Goal: Transaction & Acquisition: Purchase product/service

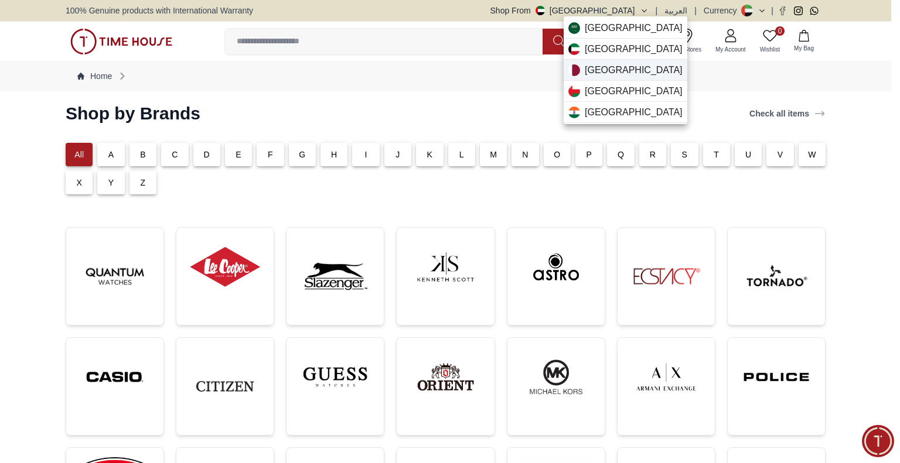
click at [611, 71] on div "[GEOGRAPHIC_DATA]" at bounding box center [625, 70] width 124 height 21
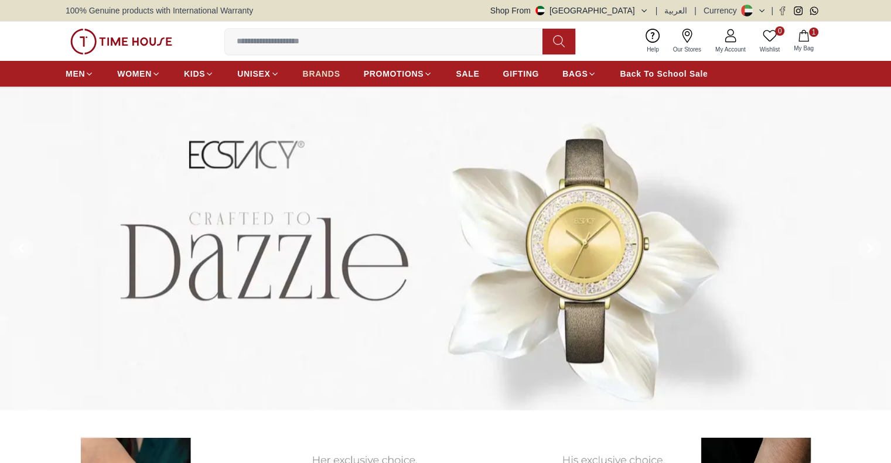
click at [309, 67] on link "BRANDS" at bounding box center [321, 73] width 37 height 21
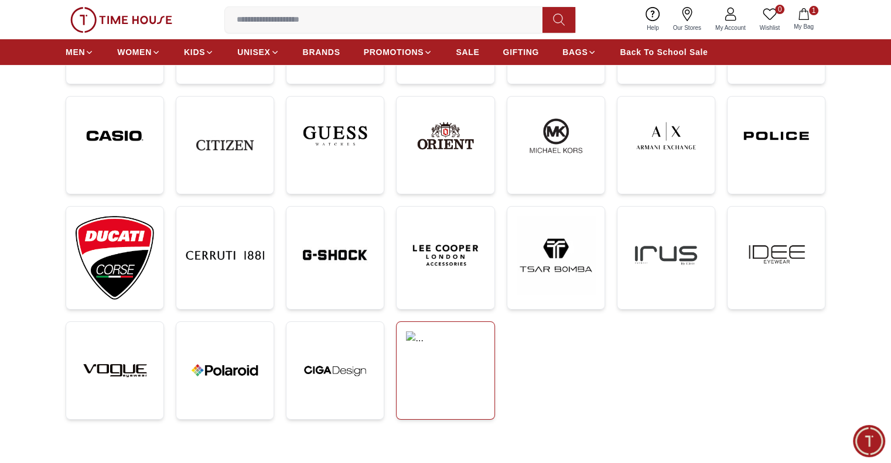
scroll to position [293, 0]
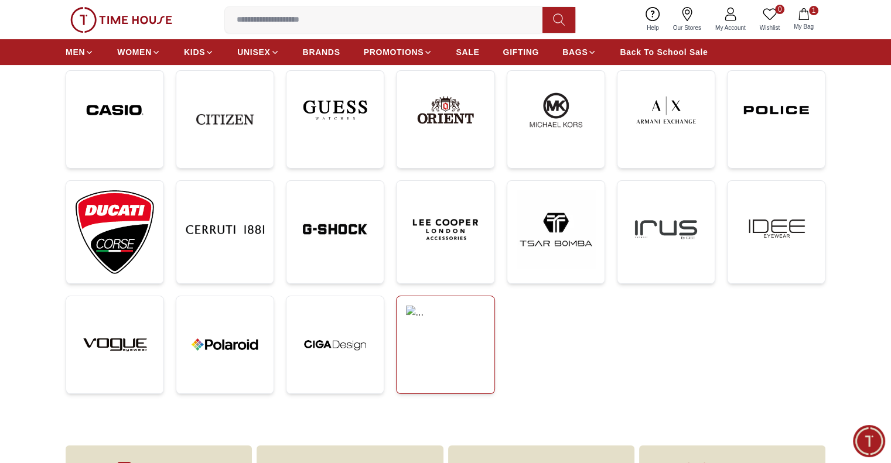
click at [442, 361] on link at bounding box center [445, 345] width 98 height 98
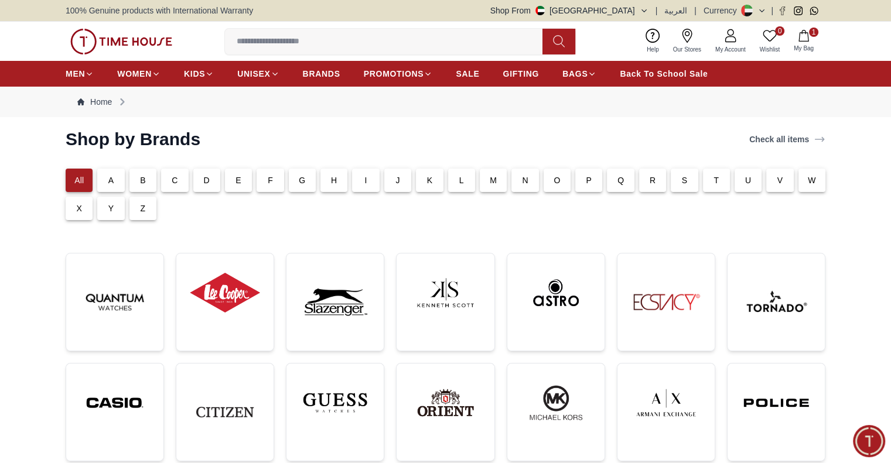
click at [637, 8] on button "Shop From [GEOGRAPHIC_DATA]" at bounding box center [569, 11] width 158 height 12
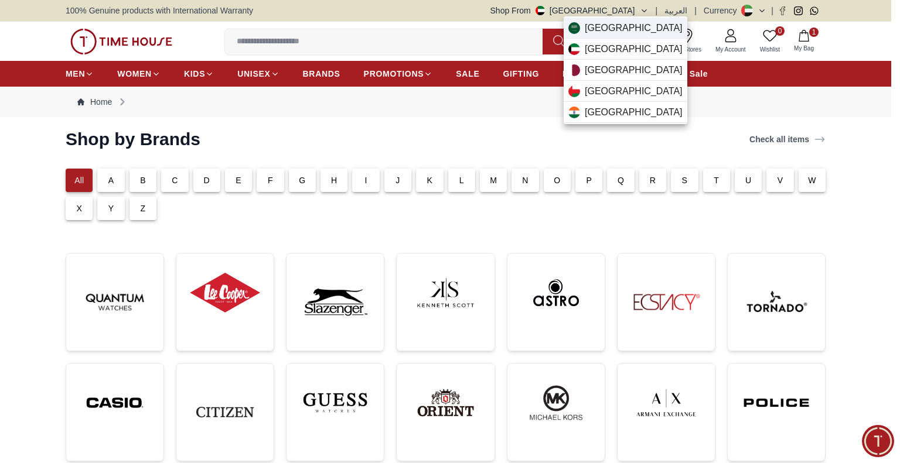
click at [628, 19] on div "[GEOGRAPHIC_DATA]" at bounding box center [625, 28] width 124 height 21
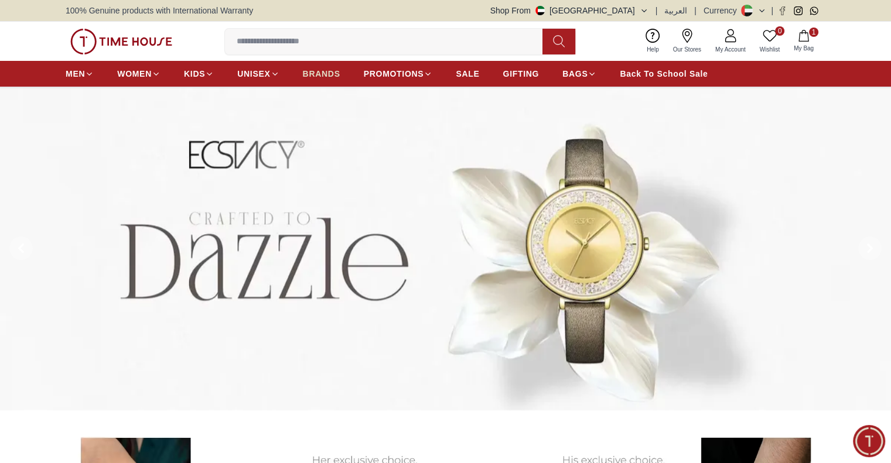
click at [327, 74] on span "BRANDS" at bounding box center [321, 74] width 37 height 12
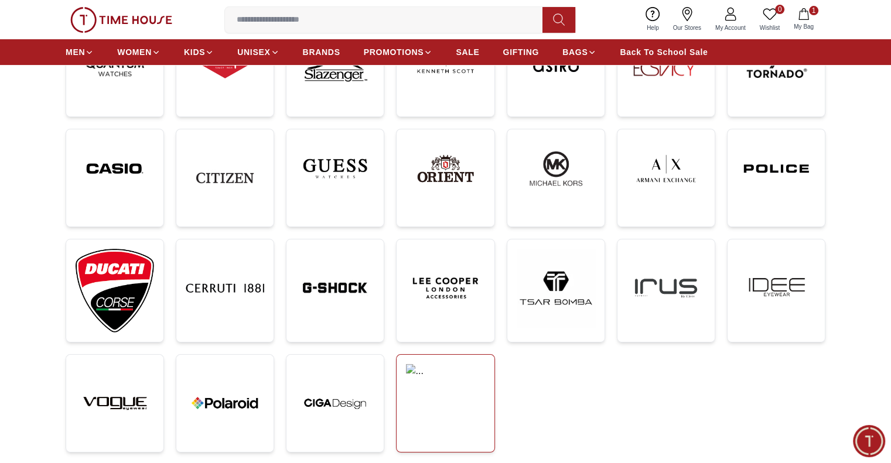
scroll to position [293, 0]
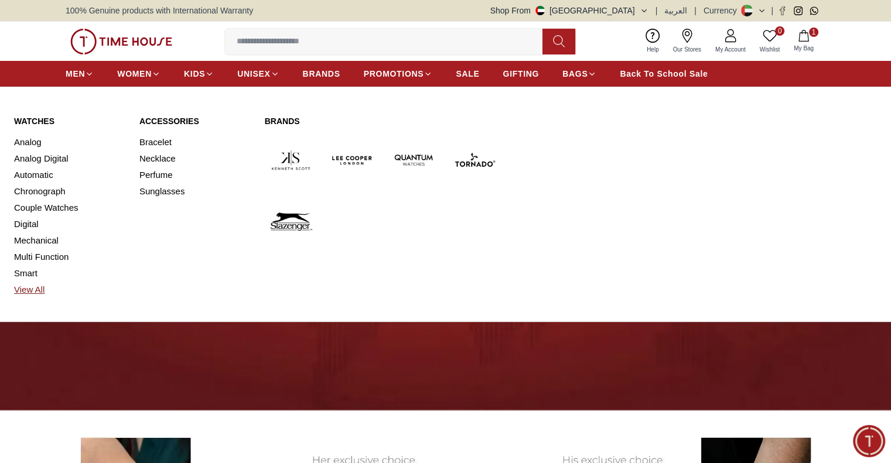
click at [28, 292] on link "View All" at bounding box center [69, 290] width 111 height 16
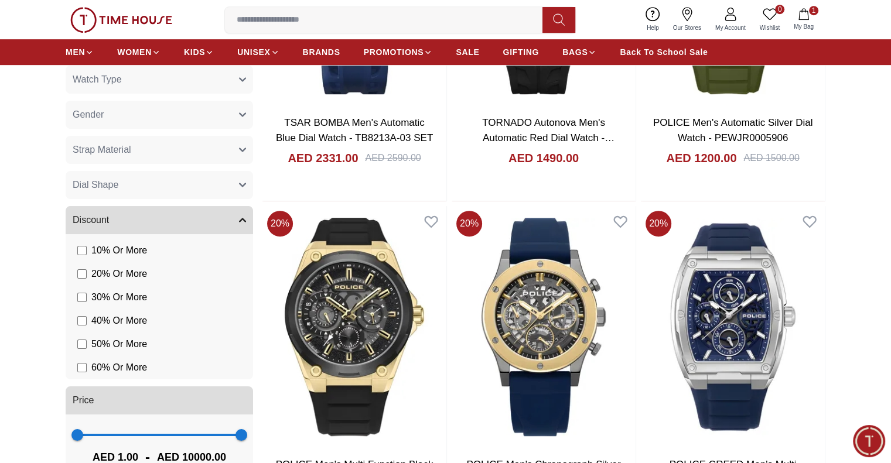
scroll to position [703, 0]
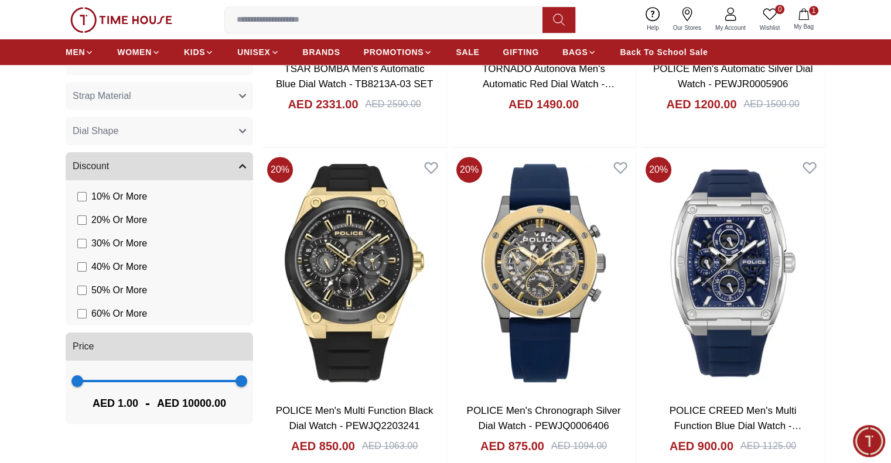
click at [234, 167] on button "Discount" at bounding box center [159, 166] width 187 height 28
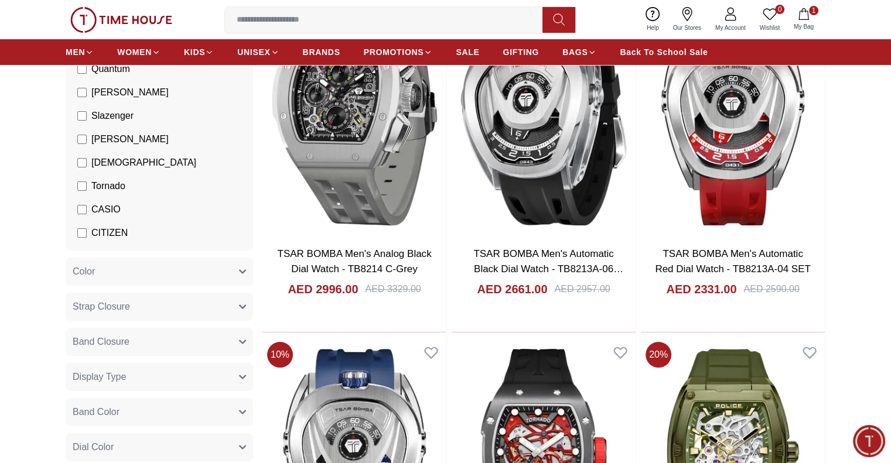
scroll to position [0, 0]
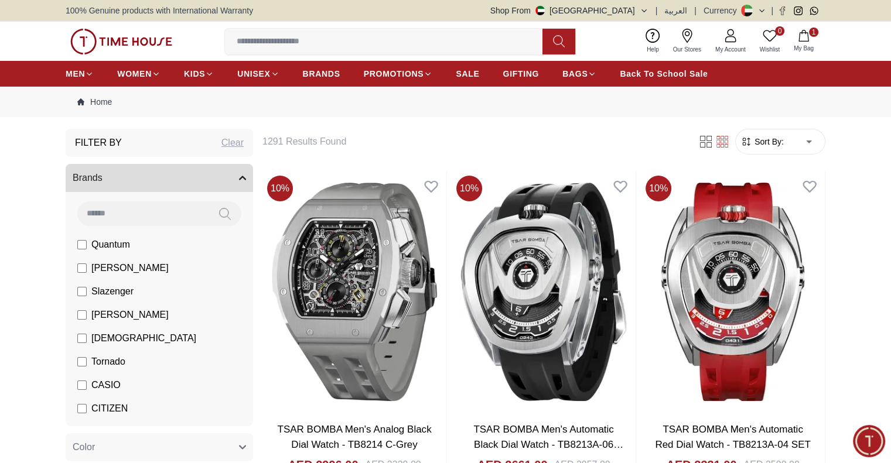
click at [245, 180] on icon "button" at bounding box center [242, 178] width 7 height 7
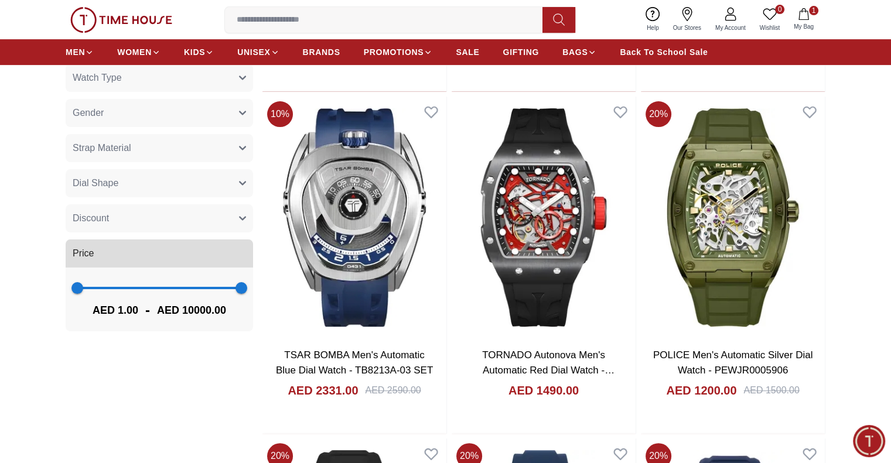
scroll to position [461, 0]
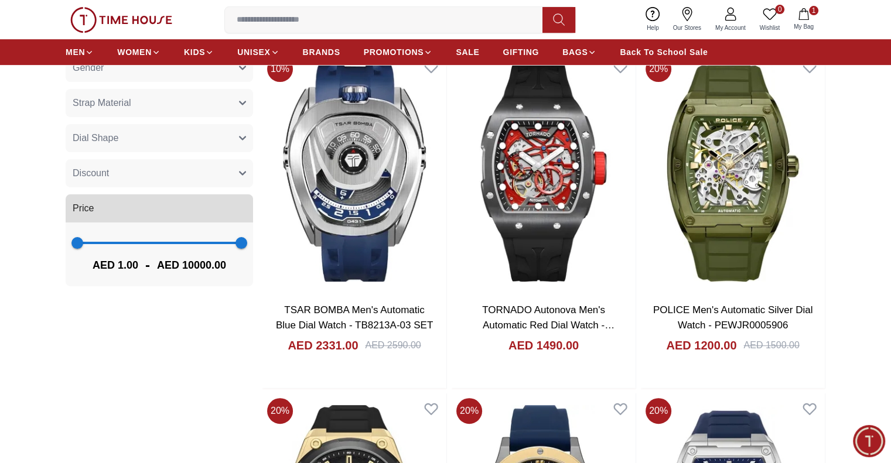
type input "****"
click at [225, 241] on span "1 9036" at bounding box center [159, 243] width 164 height 18
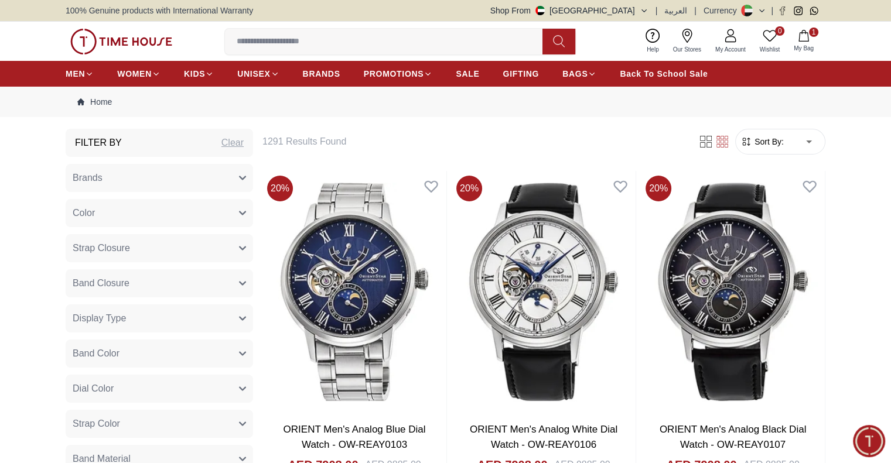
click at [618, 17] on div "100% Genuine products with International Warranty Shop From UAE | العربية | Cur…" at bounding box center [446, 10] width 760 height 21
click at [621, 8] on button "Shop From [GEOGRAPHIC_DATA]" at bounding box center [569, 11] width 158 height 12
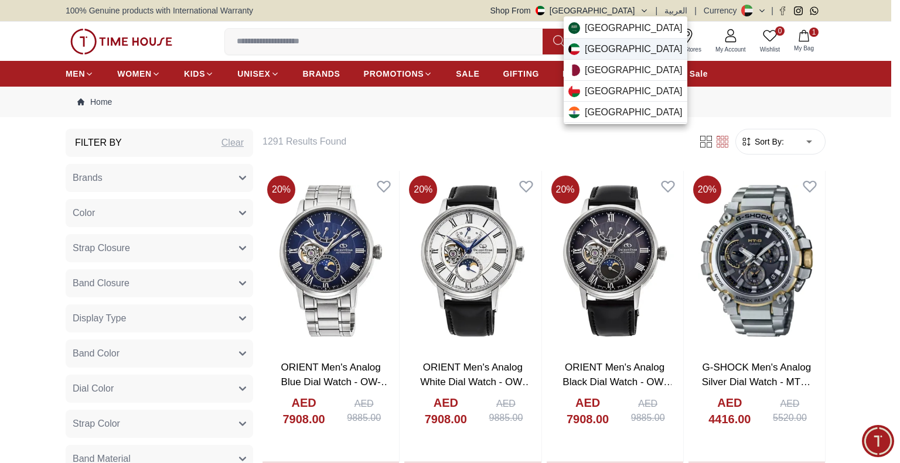
click at [617, 43] on div "[GEOGRAPHIC_DATA]" at bounding box center [625, 49] width 124 height 21
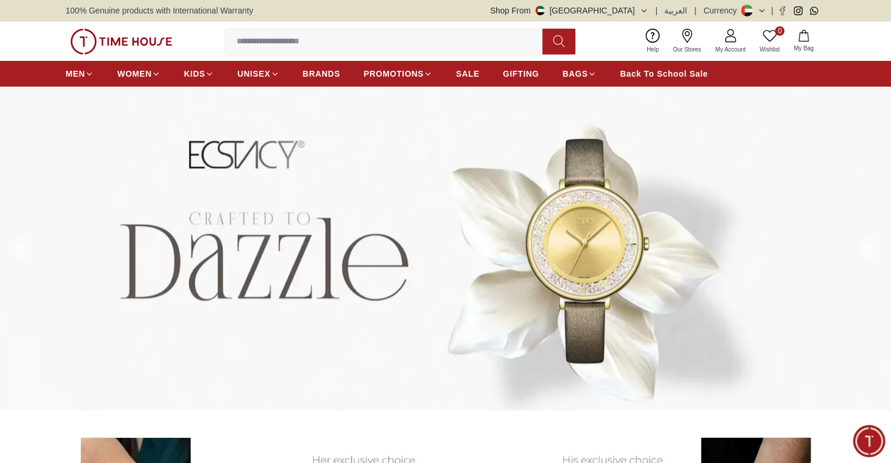
click at [732, 33] on icon at bounding box center [730, 32] width 6 height 6
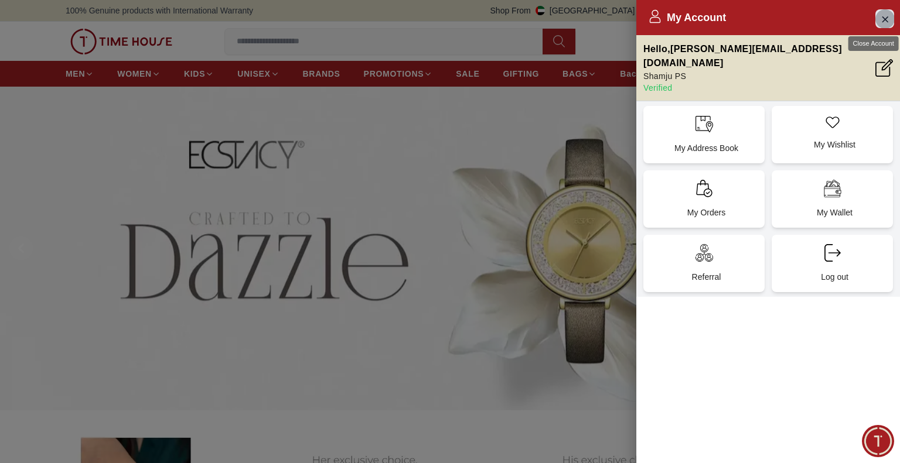
click at [884, 20] on icon "Close Account" at bounding box center [884, 19] width 9 height 15
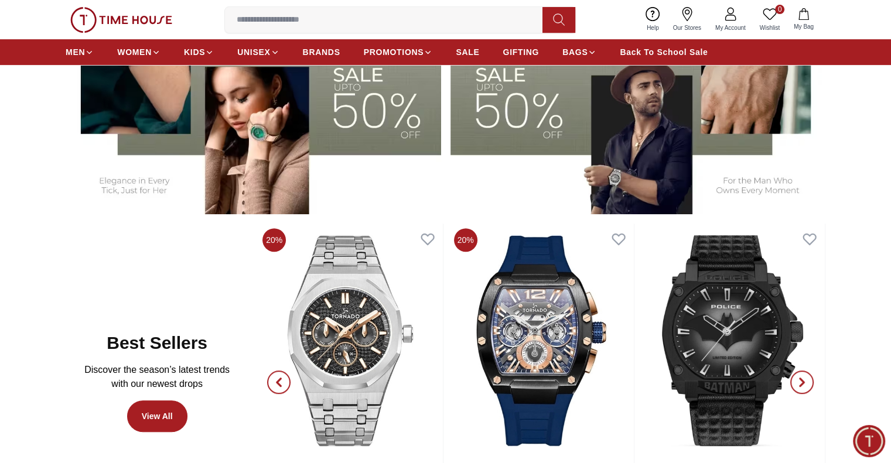
scroll to position [703, 0]
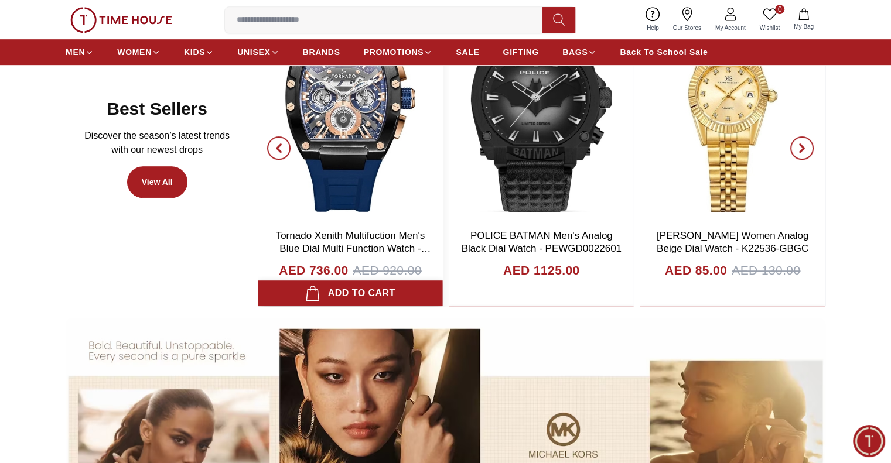
click at [398, 293] on button "Add to cart" at bounding box center [350, 294] width 184 height 26
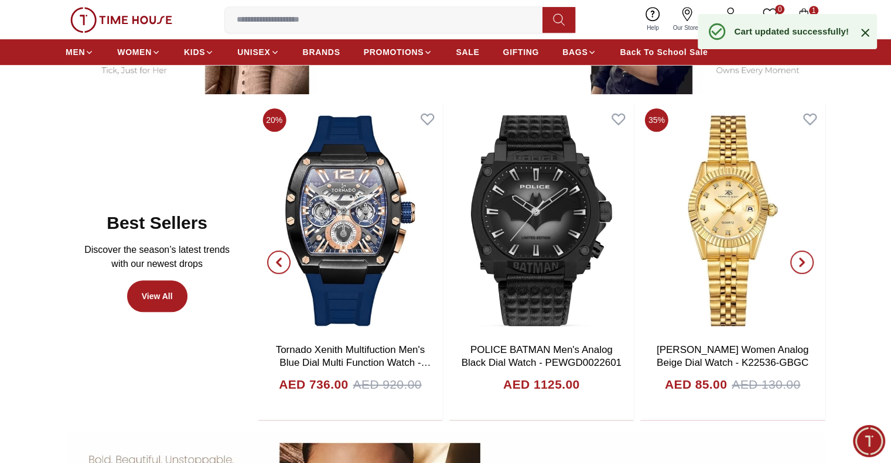
scroll to position [586, 0]
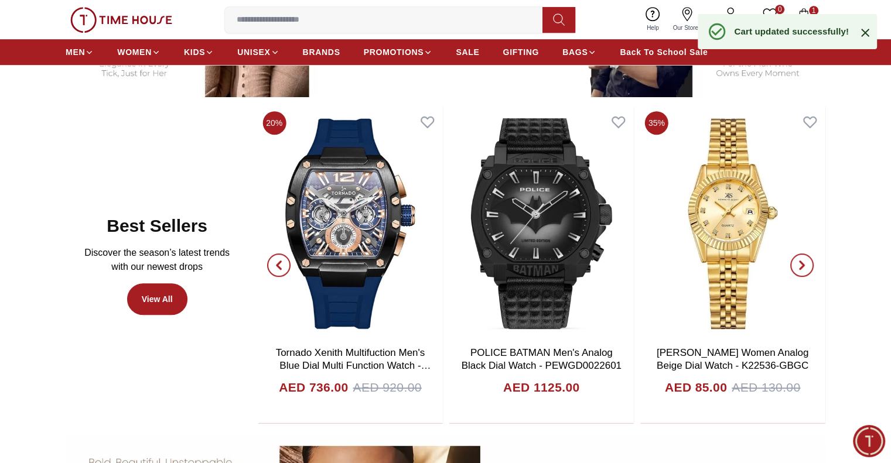
click at [867, 36] on icon at bounding box center [865, 33] width 8 height 8
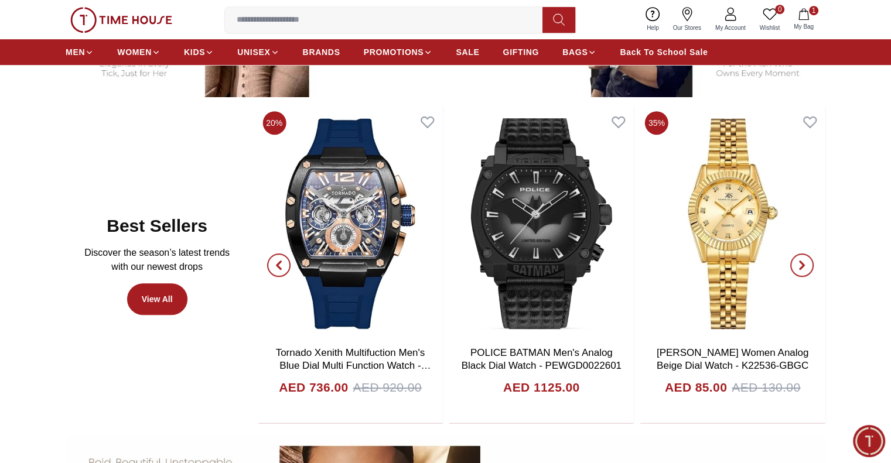
click at [808, 19] on icon "button" at bounding box center [804, 14] width 12 height 12
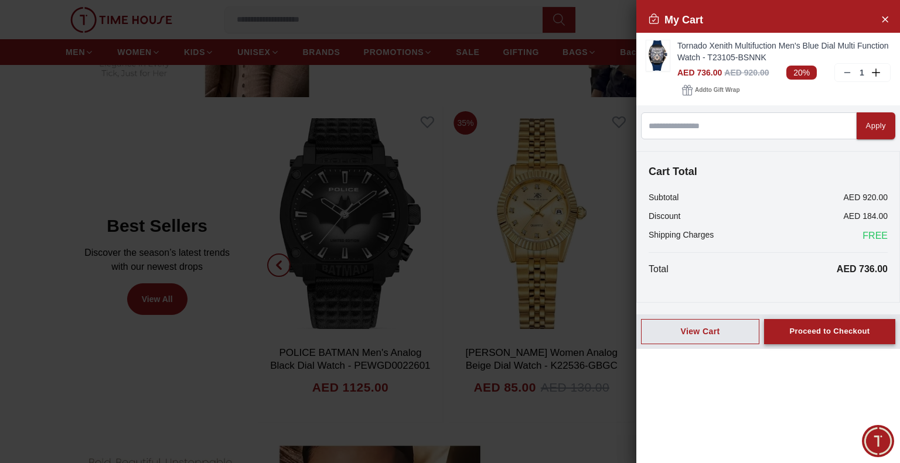
click at [805, 325] on div "Proceed to Checkout" at bounding box center [829, 331] width 80 height 13
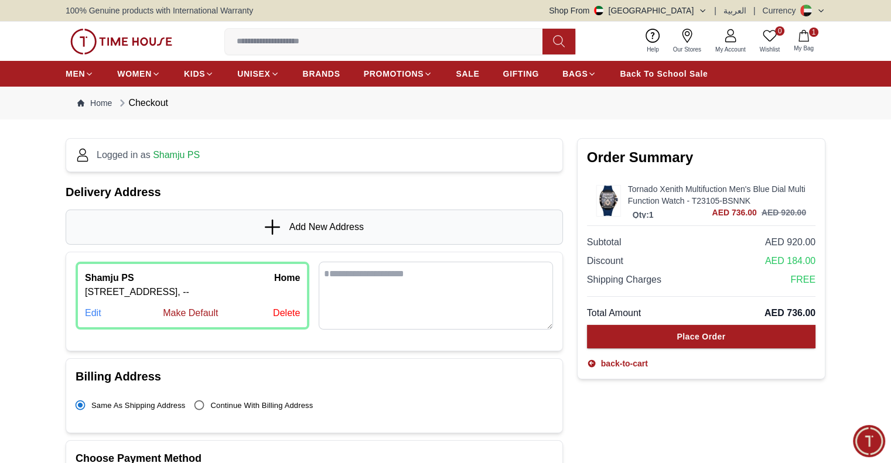
click at [223, 286] on p "12/108, 682002, Dubai, India, --" at bounding box center [192, 292] width 215 height 14
click at [96, 317] on div "Edit" at bounding box center [93, 313] width 16 height 14
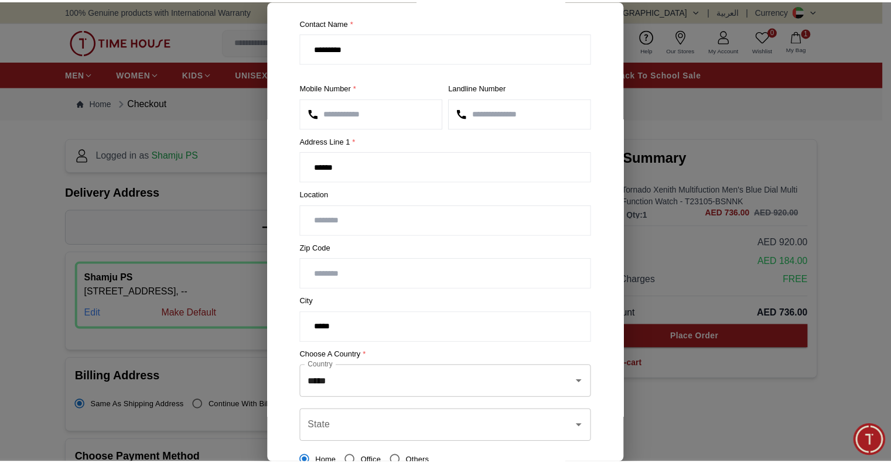
scroll to position [59, 0]
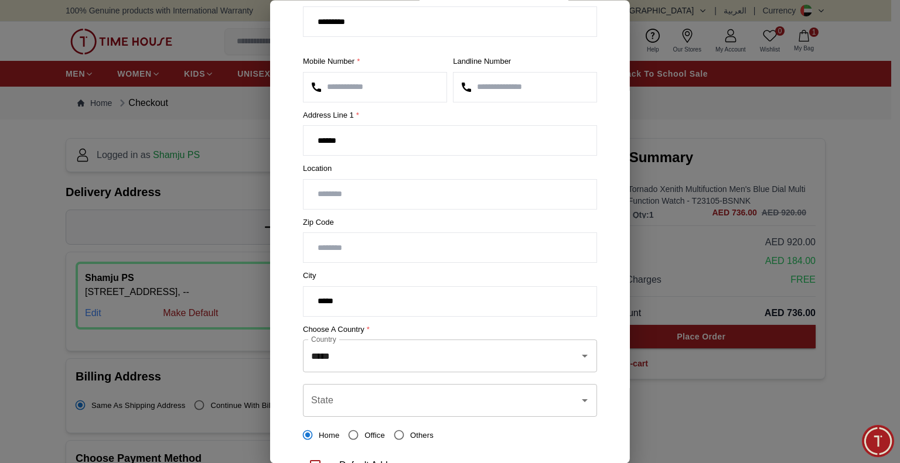
drag, startPoint x: 830, startPoint y: 441, endPoint x: 815, endPoint y: 437, distance: 15.6
click at [830, 440] on div at bounding box center [450, 231] width 900 height 463
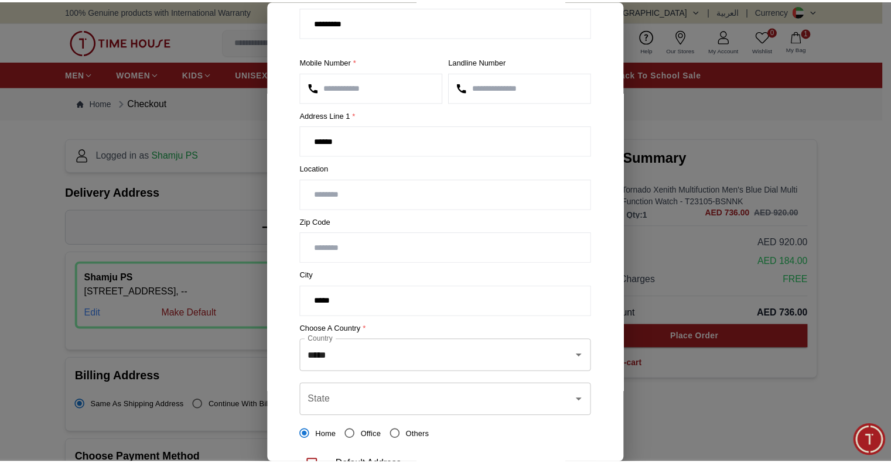
scroll to position [0, 0]
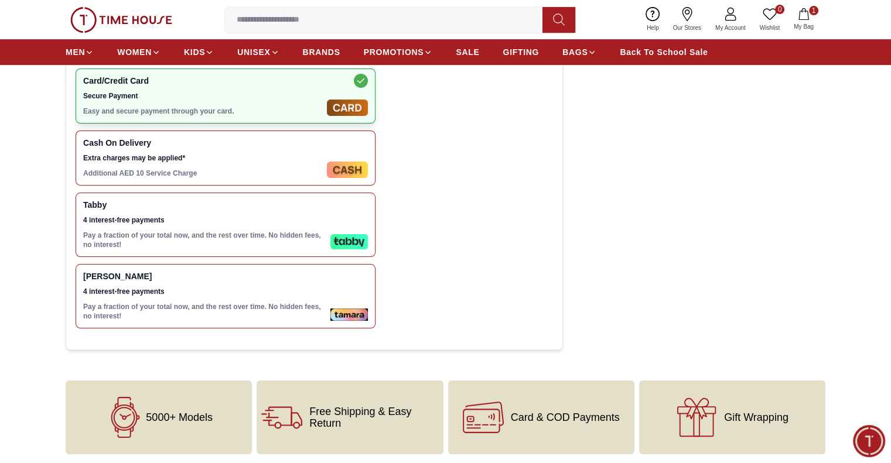
click at [288, 236] on p "Pay a fraction of your total now, and the rest over time. No hidden fees, no in…" at bounding box center [204, 240] width 242 height 19
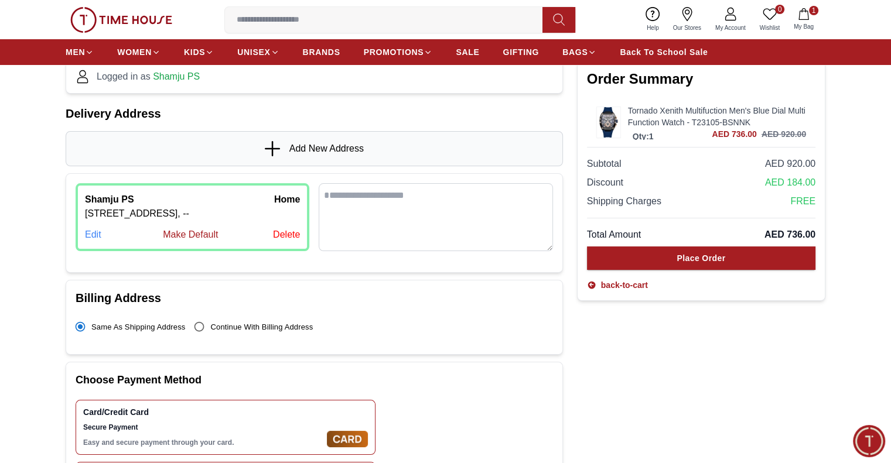
scroll to position [59, 0]
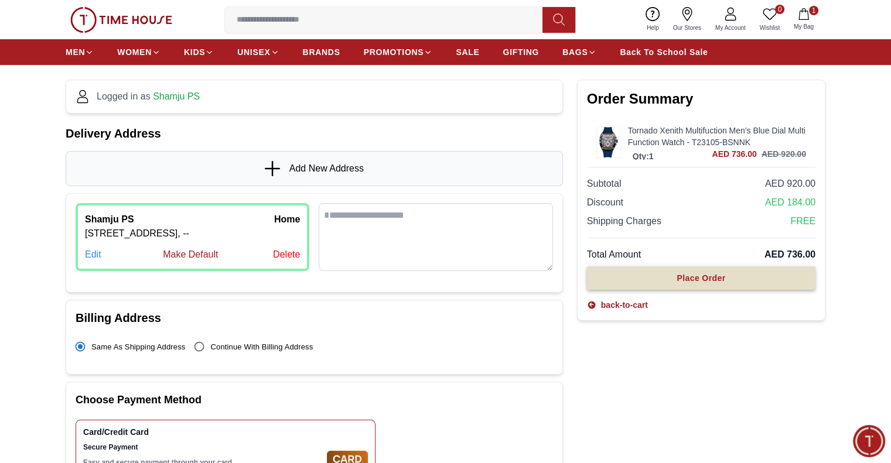
click at [707, 279] on div "Place Order" at bounding box center [700, 278] width 49 height 12
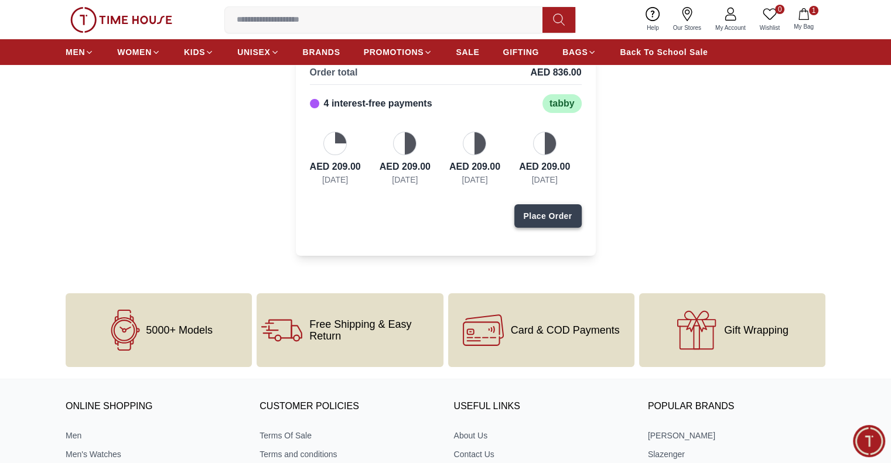
click at [533, 217] on div "Place Order" at bounding box center [548, 216] width 49 height 12
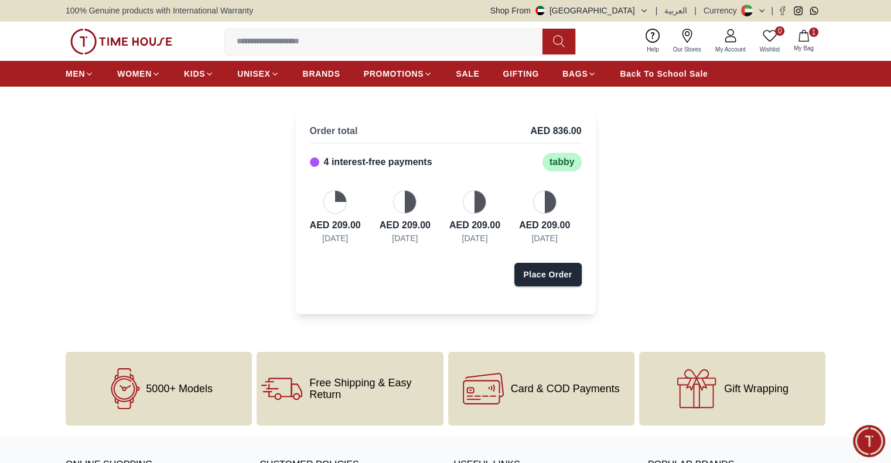
click at [626, 13] on button "Shop From [GEOGRAPHIC_DATA]" at bounding box center [569, 11] width 158 height 12
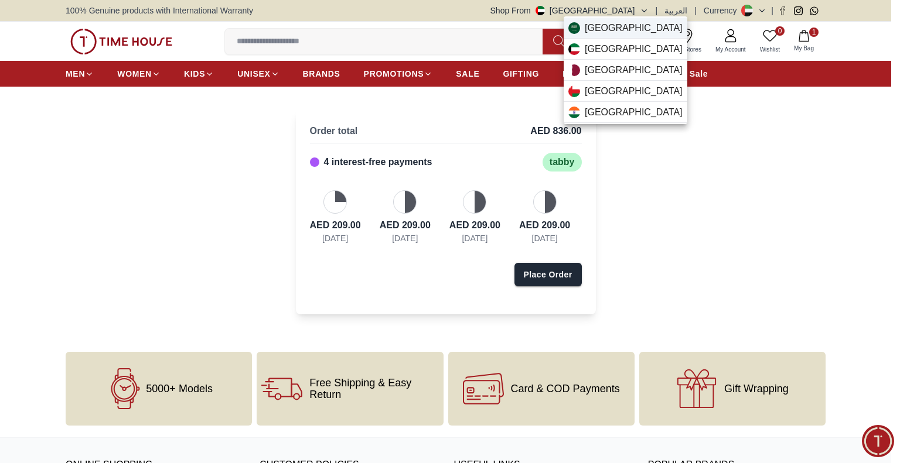
click at [630, 30] on span "[GEOGRAPHIC_DATA]" at bounding box center [633, 28] width 98 height 14
